Goal: Navigation & Orientation: Understand site structure

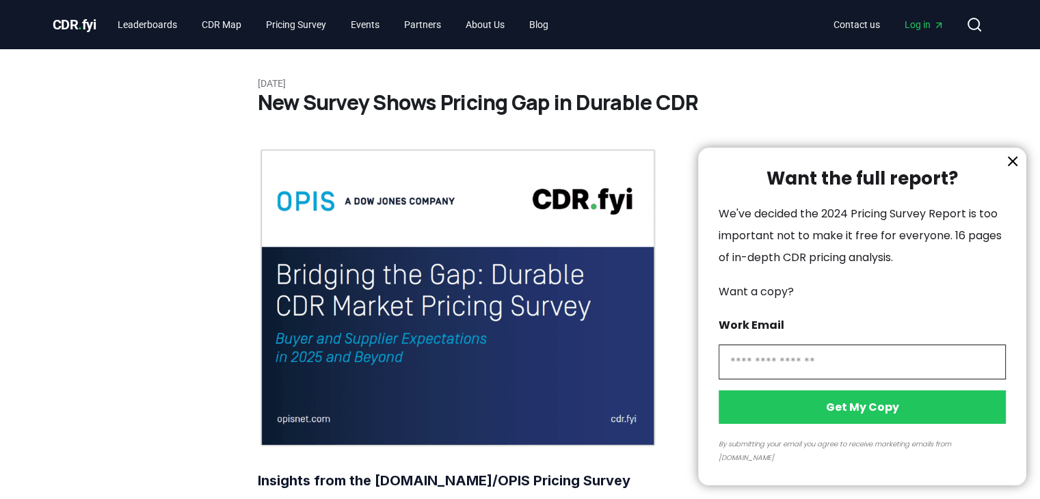
click at [168, 122] on div at bounding box center [520, 249] width 1040 height 499
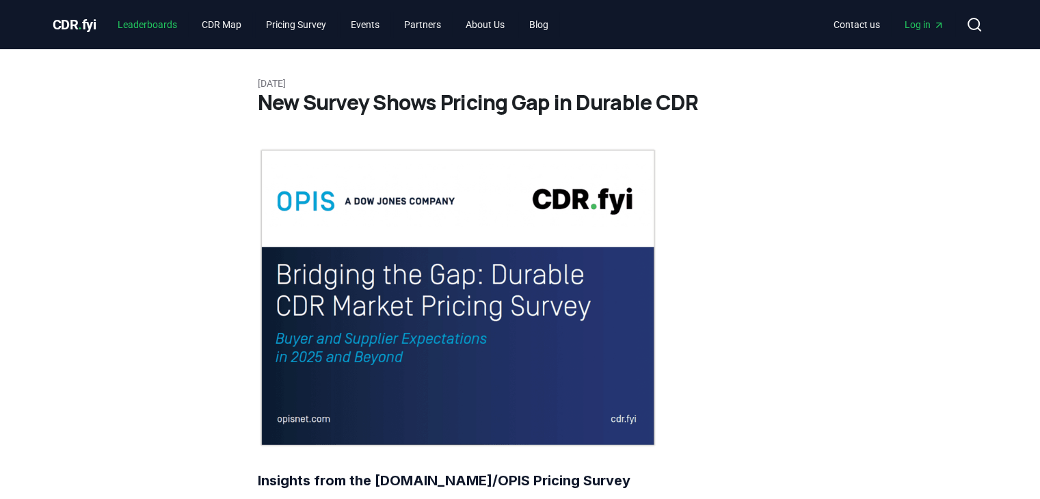
click at [142, 24] on link "Leaderboards" at bounding box center [147, 24] width 81 height 25
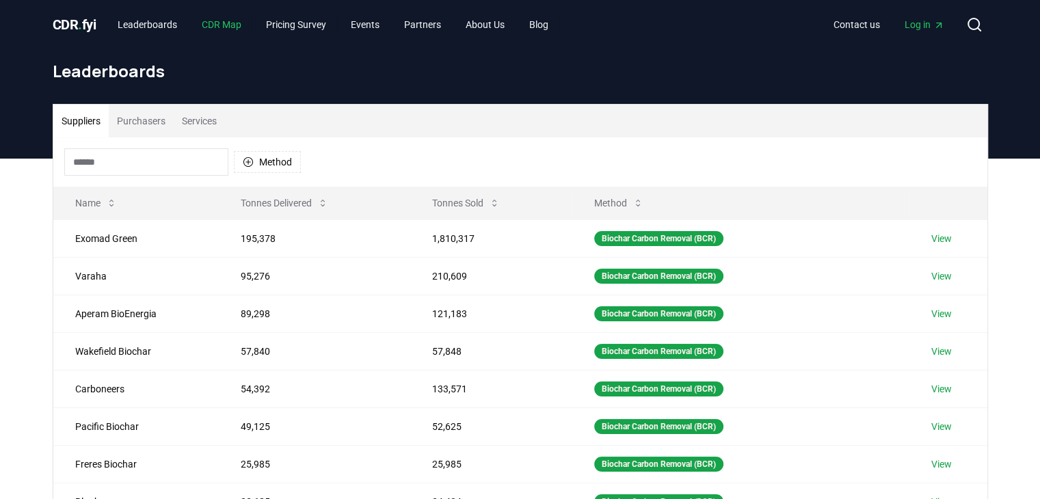
click at [237, 26] on link "CDR Map" at bounding box center [222, 24] width 62 height 25
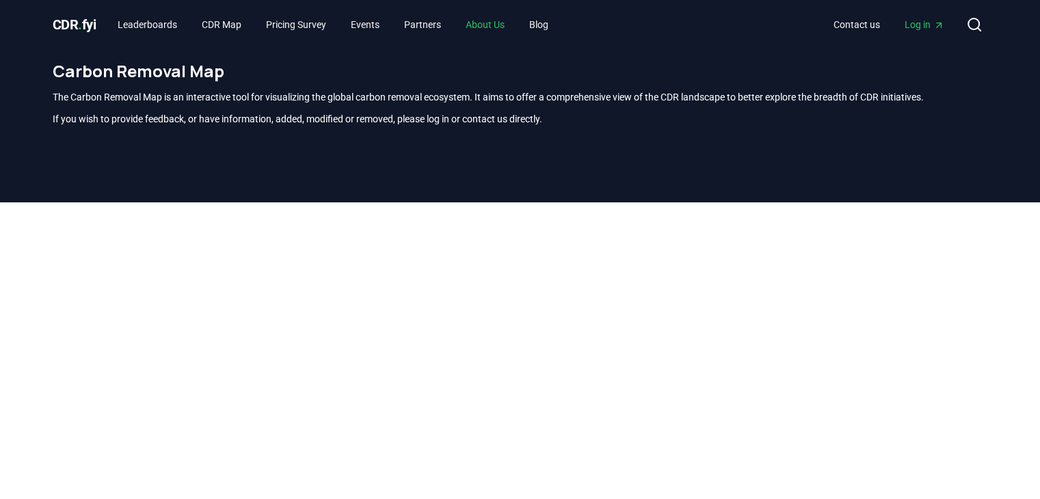
click at [482, 25] on link "About Us" at bounding box center [485, 24] width 61 height 25
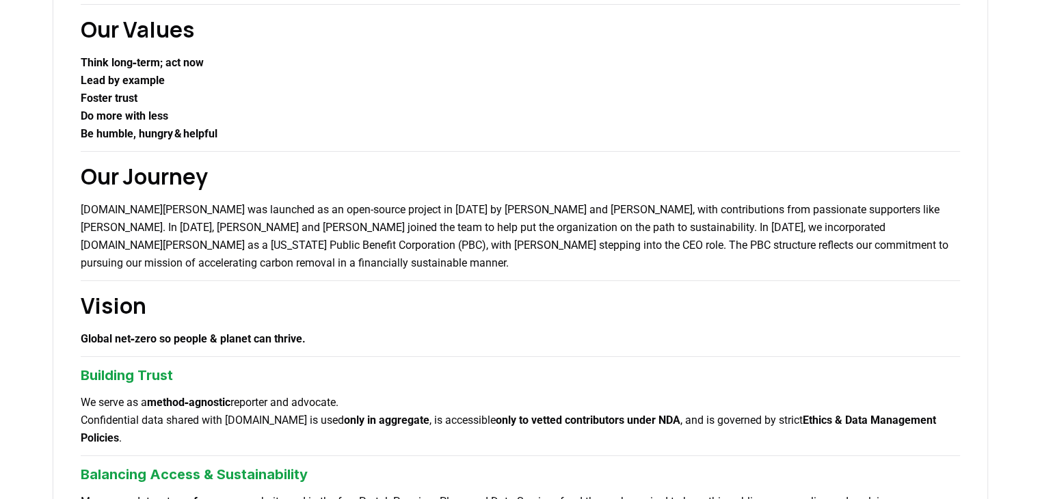
scroll to position [342, 0]
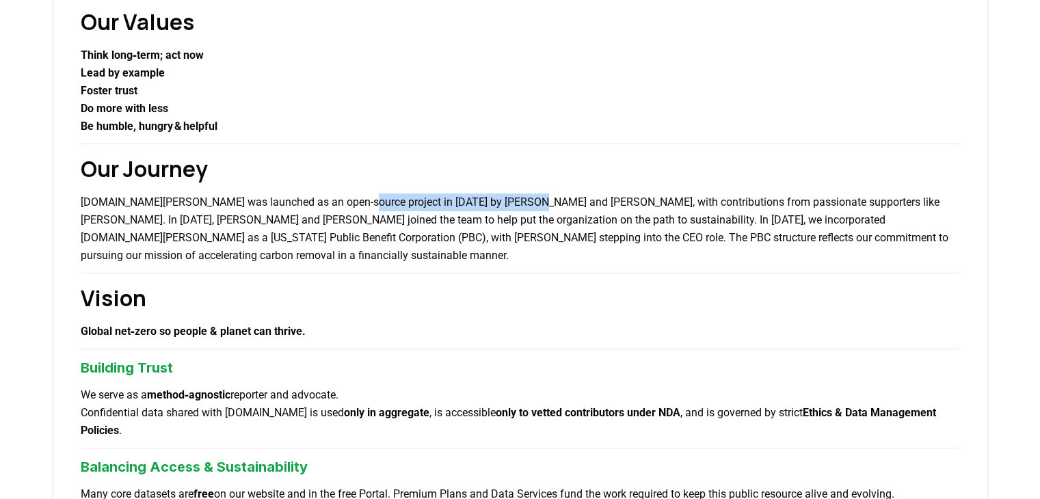
drag, startPoint x: 345, startPoint y: 203, endPoint x: 527, endPoint y: 203, distance: 182.5
click at [527, 203] on p "CDR.fyi was launched as an open-source project in 2022 by Robert Höglund and Ke…" at bounding box center [520, 228] width 879 height 71
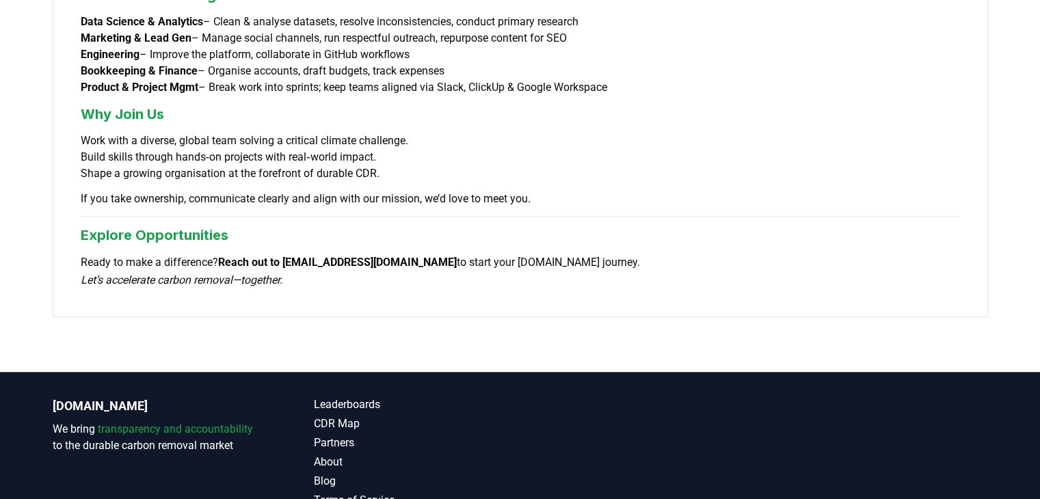
scroll to position [1170, 0]
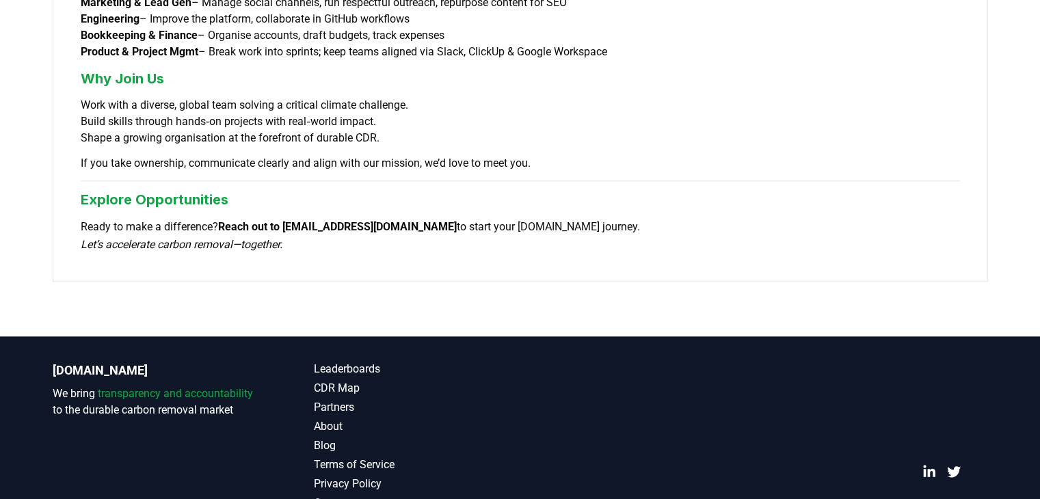
click at [332, 495] on link "Contact" at bounding box center [417, 503] width 206 height 16
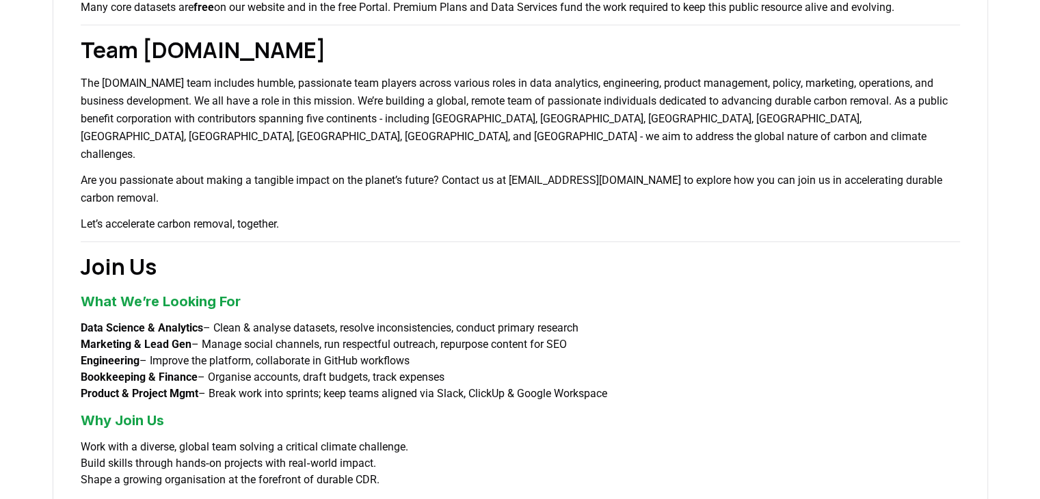
scroll to position [418, 0]
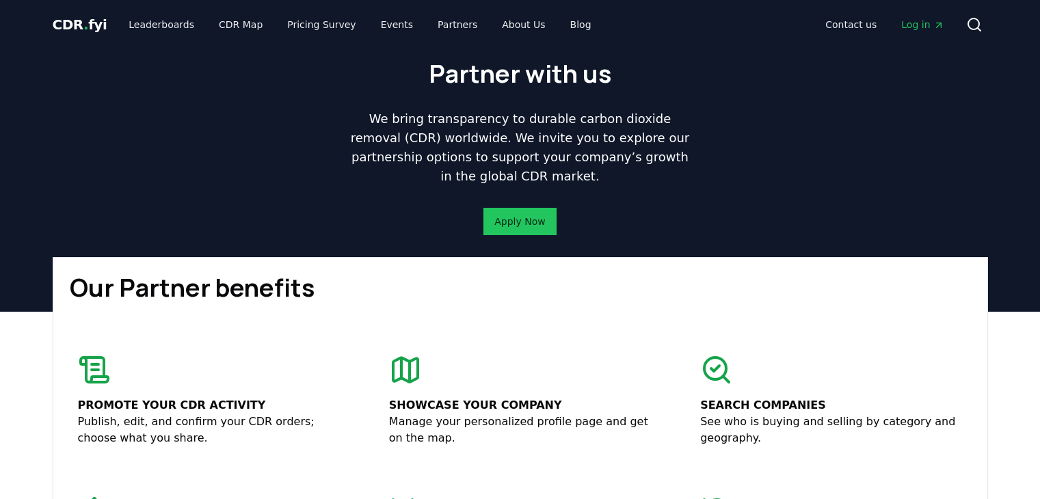
scroll to position [998, 0]
